Goal: Check status: Check status

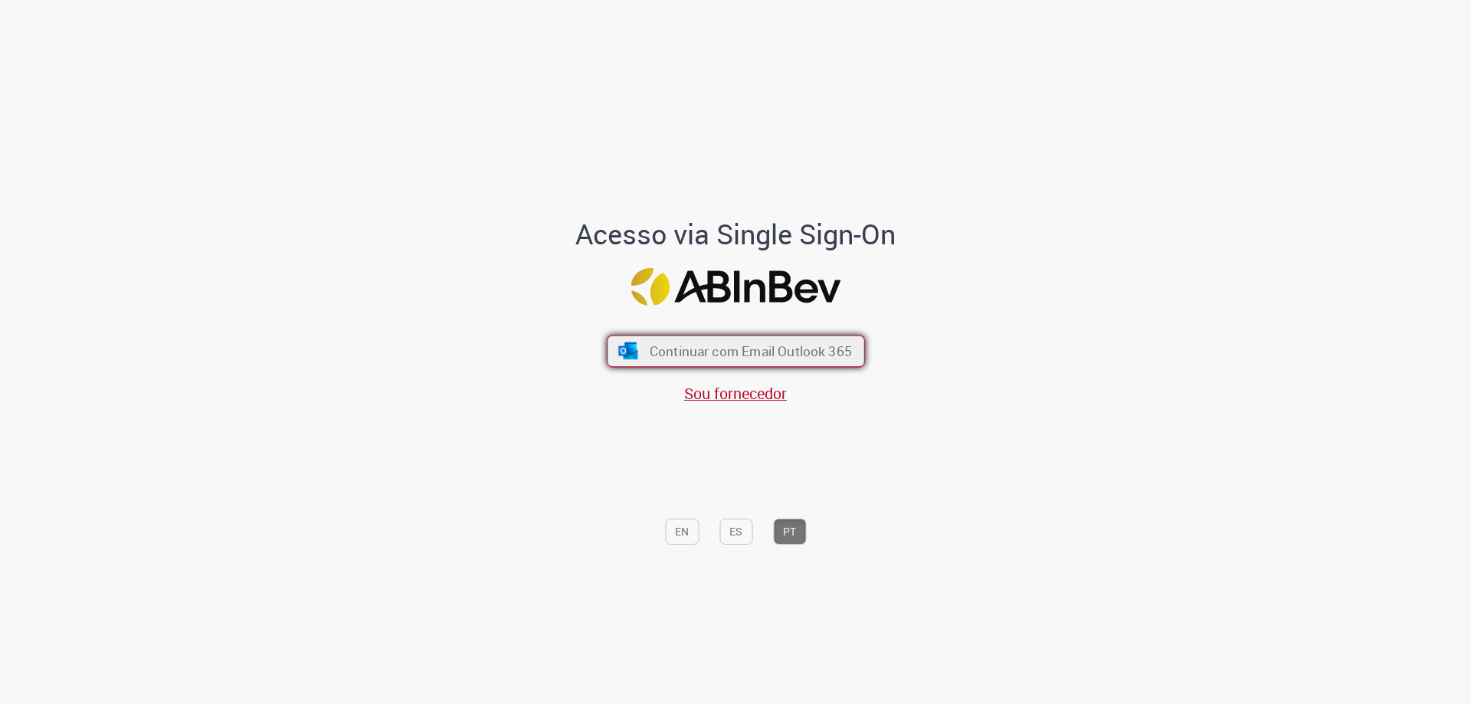
click at [762, 344] on span "Continuar com Email Outlook 365" at bounding box center [750, 351] width 202 height 18
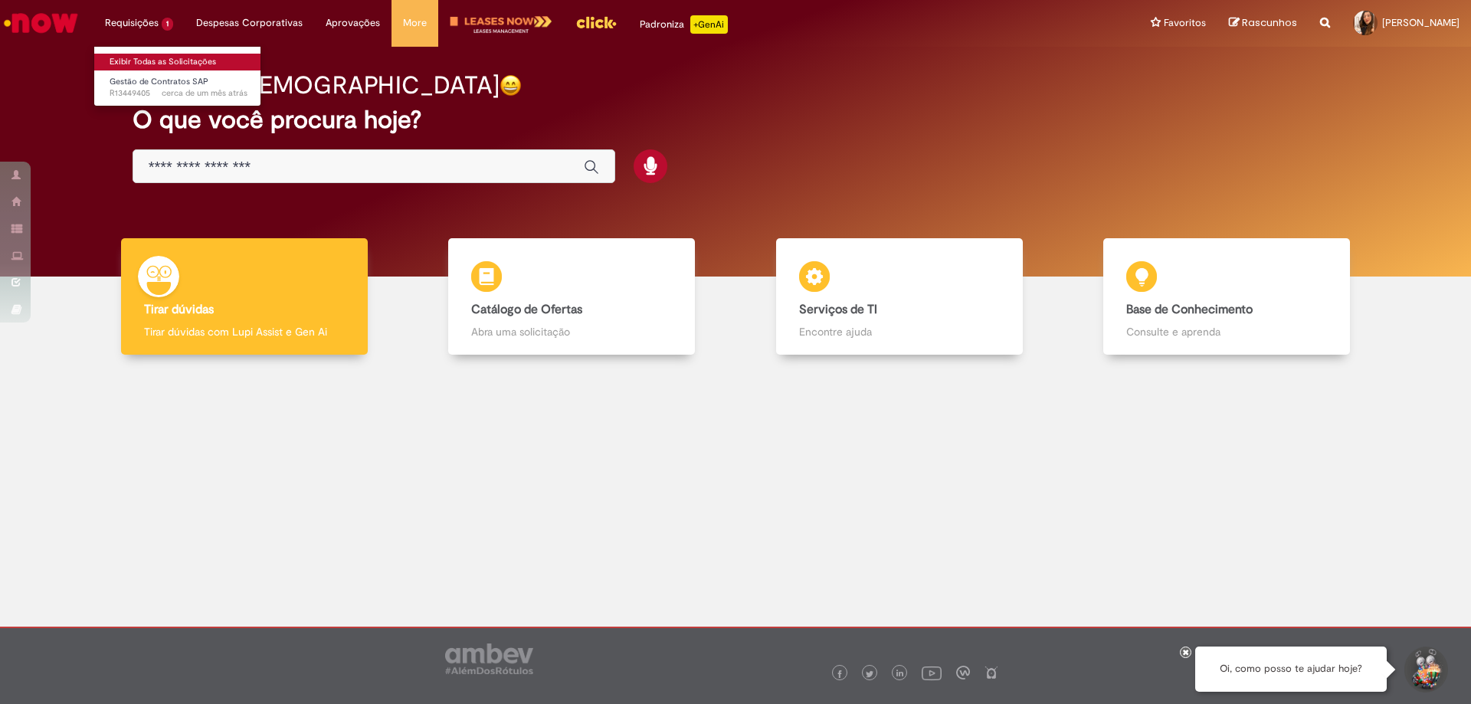
click at [148, 64] on link "Exibir Todas as Solicitações" at bounding box center [178, 62] width 169 height 17
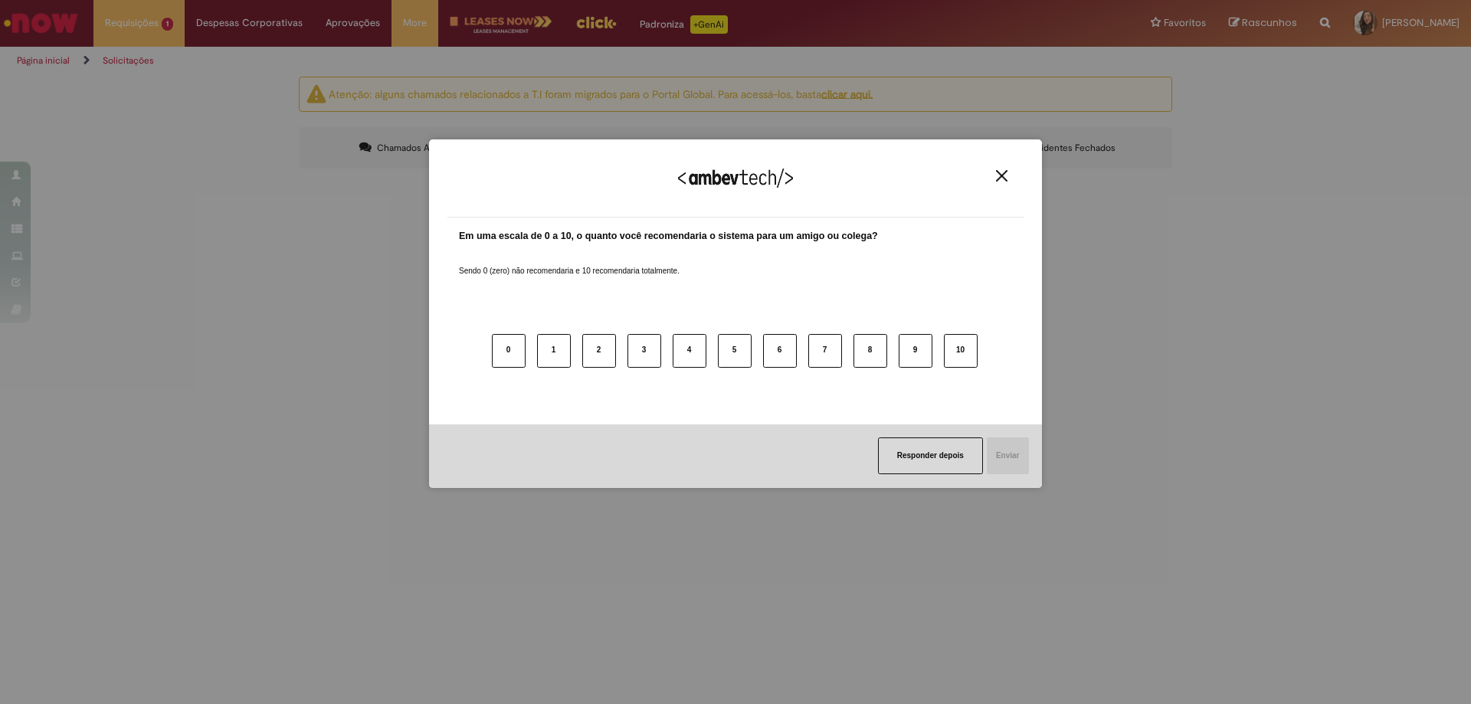
click at [1002, 175] on img "Close" at bounding box center [1001, 175] width 11 height 11
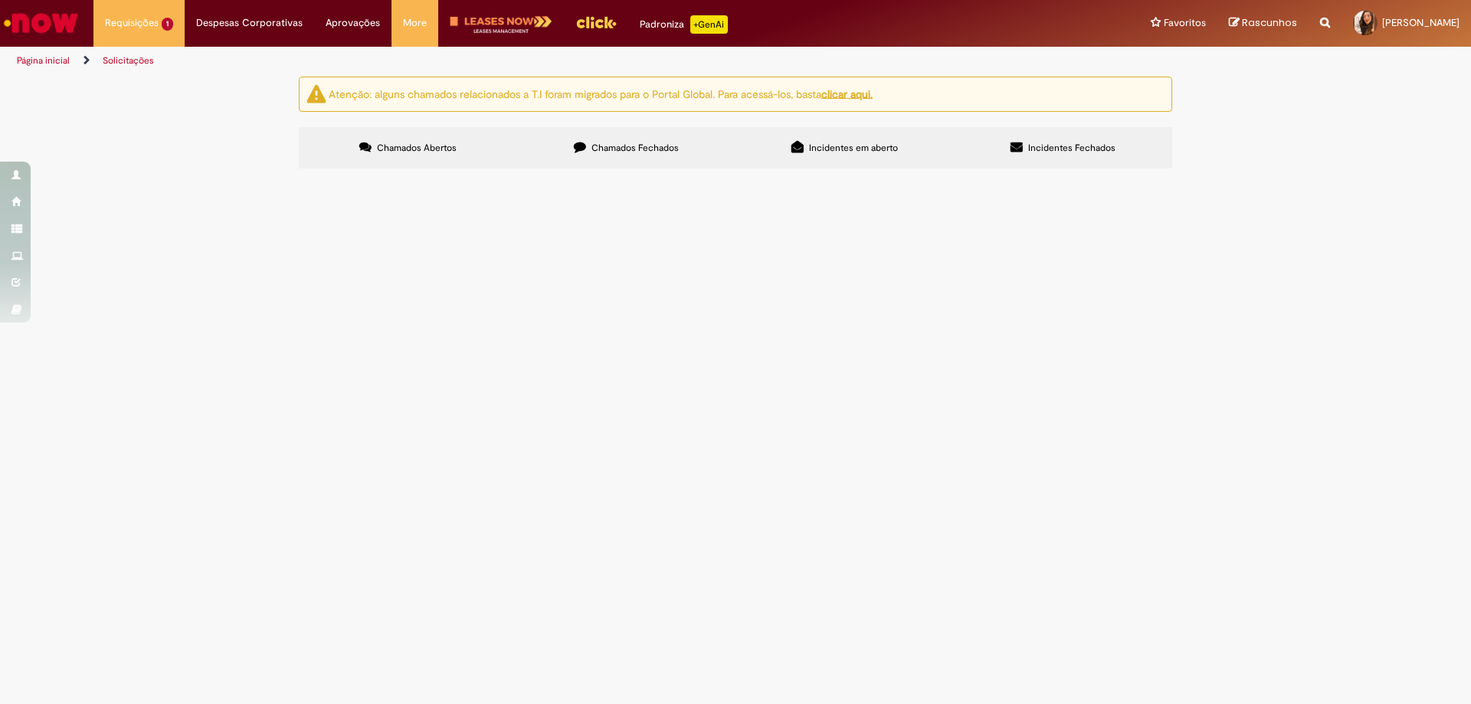
click at [631, 150] on span "Chamados Fechados" at bounding box center [635, 148] width 87 height 12
click at [0, 0] on span "R13477277" at bounding box center [0, 0] width 0 height 0
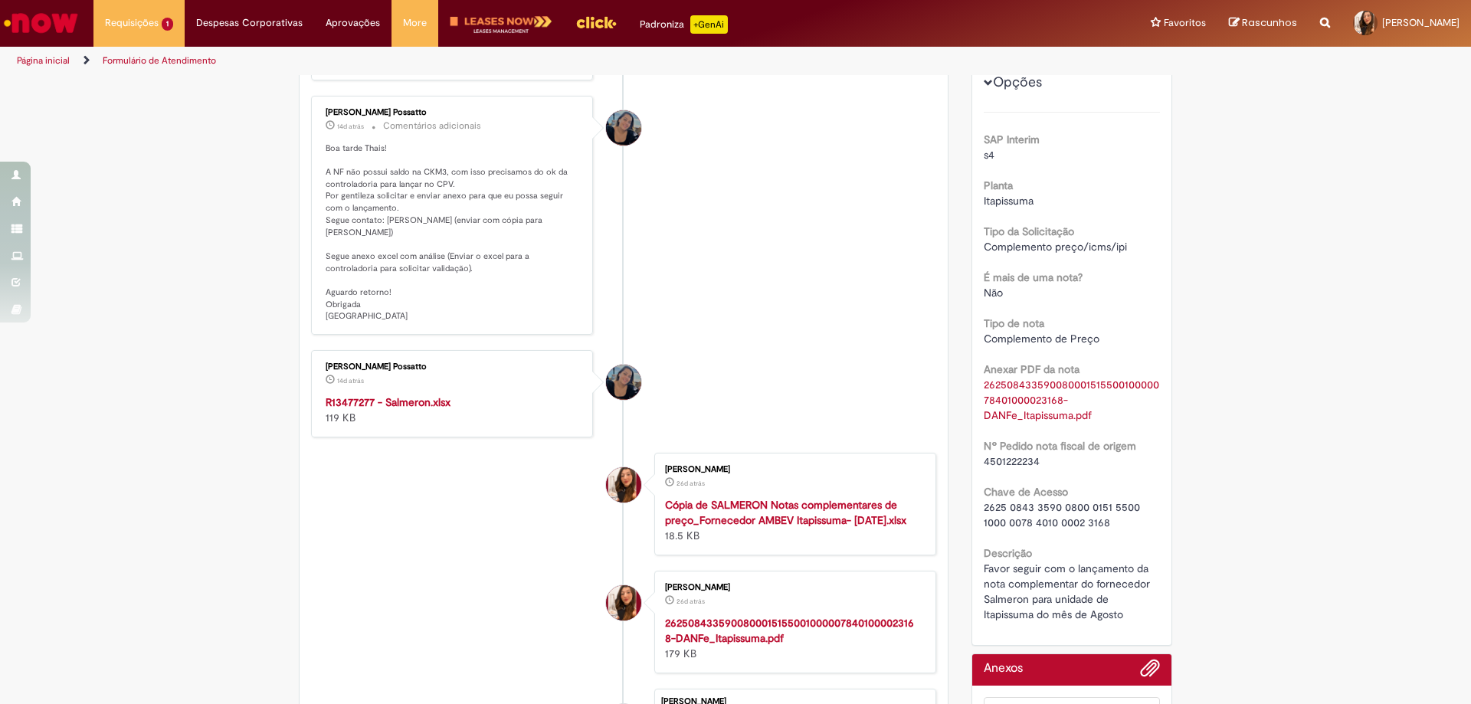
scroll to position [230, 0]
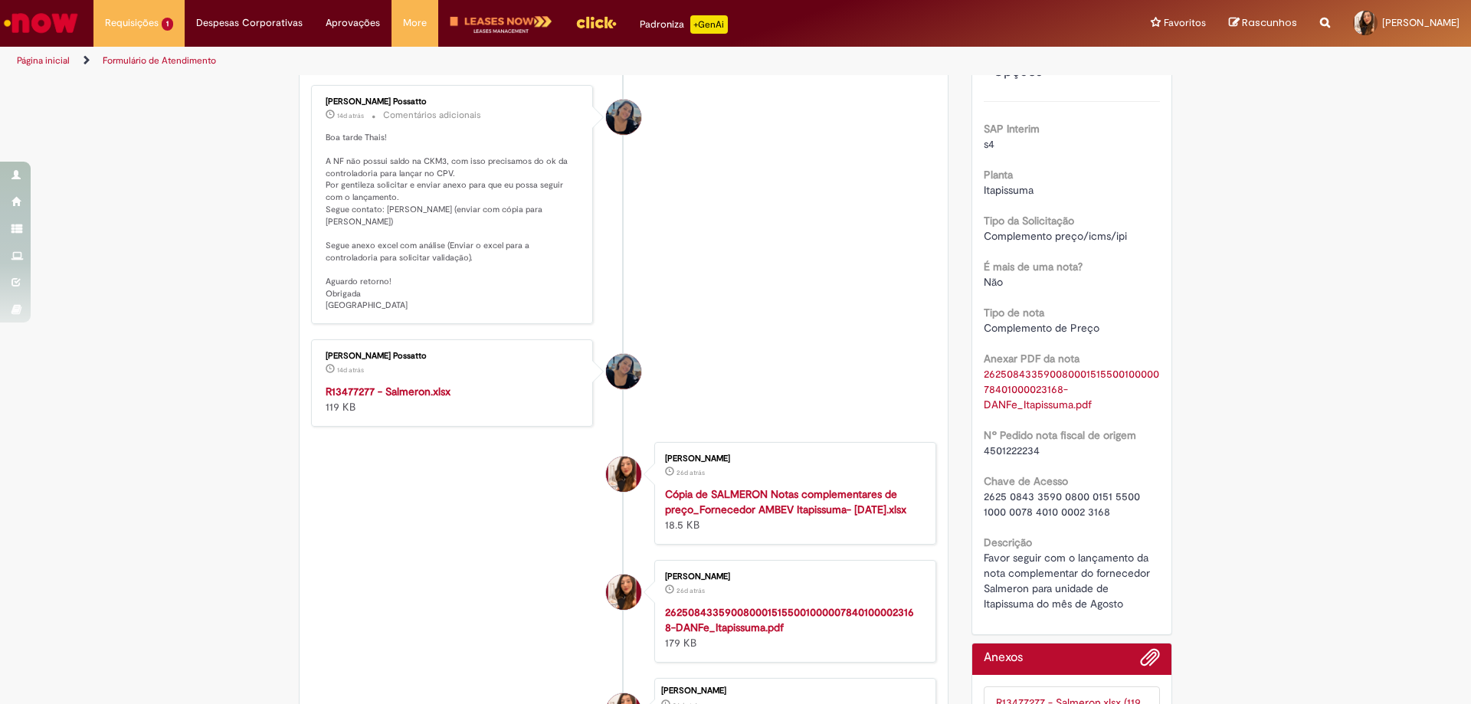
click at [415, 396] on strong "R13477277 - Salmeron.xlsx" at bounding box center [388, 392] width 125 height 14
click at [148, 60] on link "Exibir Todas as Solicitações" at bounding box center [178, 62] width 169 height 17
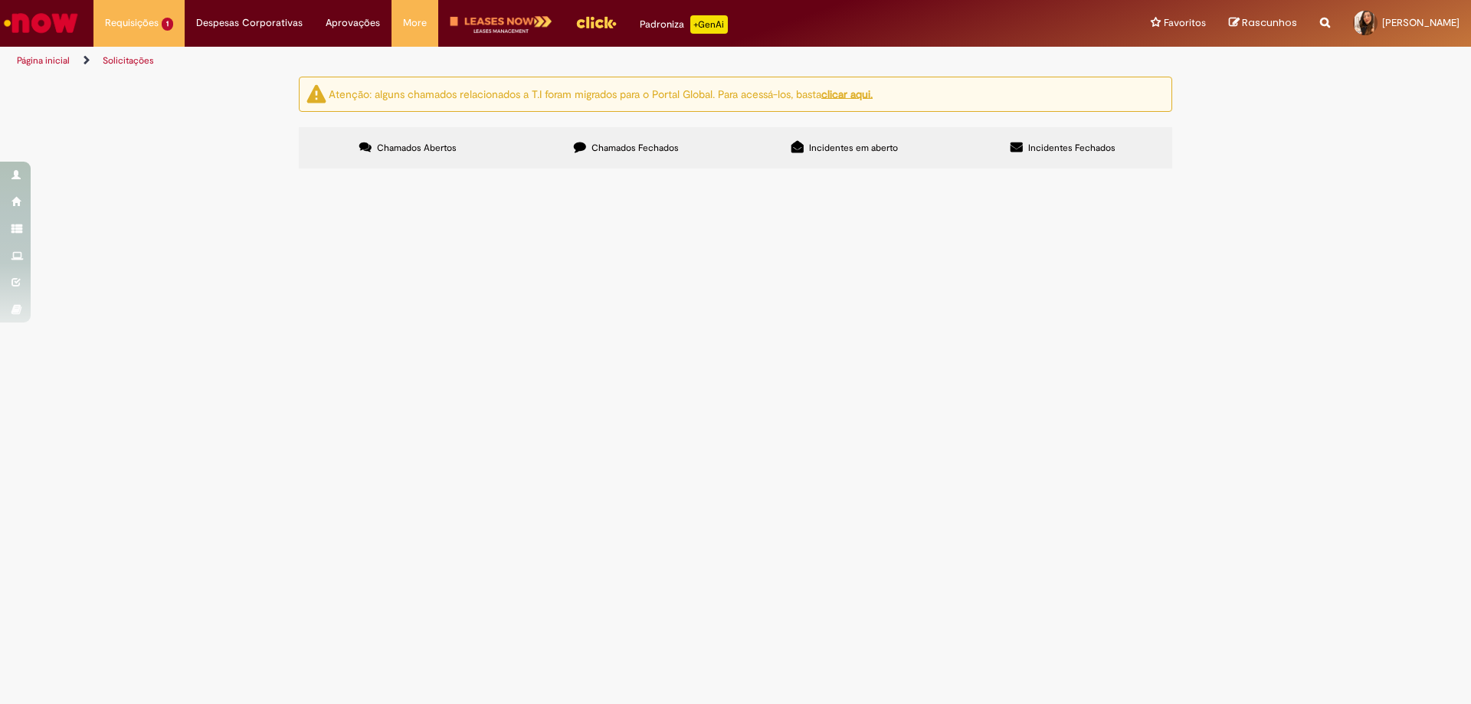
click at [606, 147] on span "Chamados Fechados" at bounding box center [635, 148] width 87 height 12
click at [0, 0] on span "R13477315" at bounding box center [0, 0] width 0 height 0
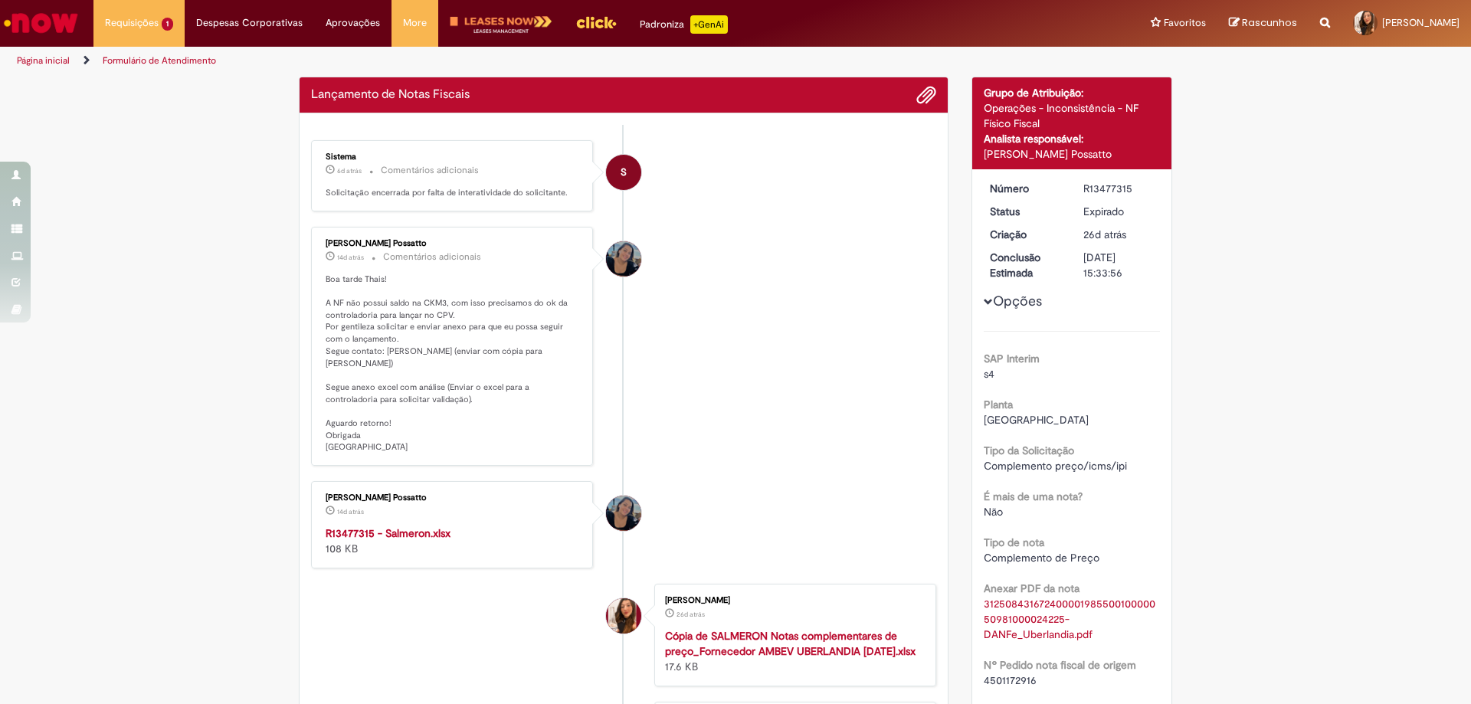
click at [421, 536] on strong "R13477315 - Salmeron.xlsx" at bounding box center [388, 533] width 125 height 14
